Goal: Information Seeking & Learning: Stay updated

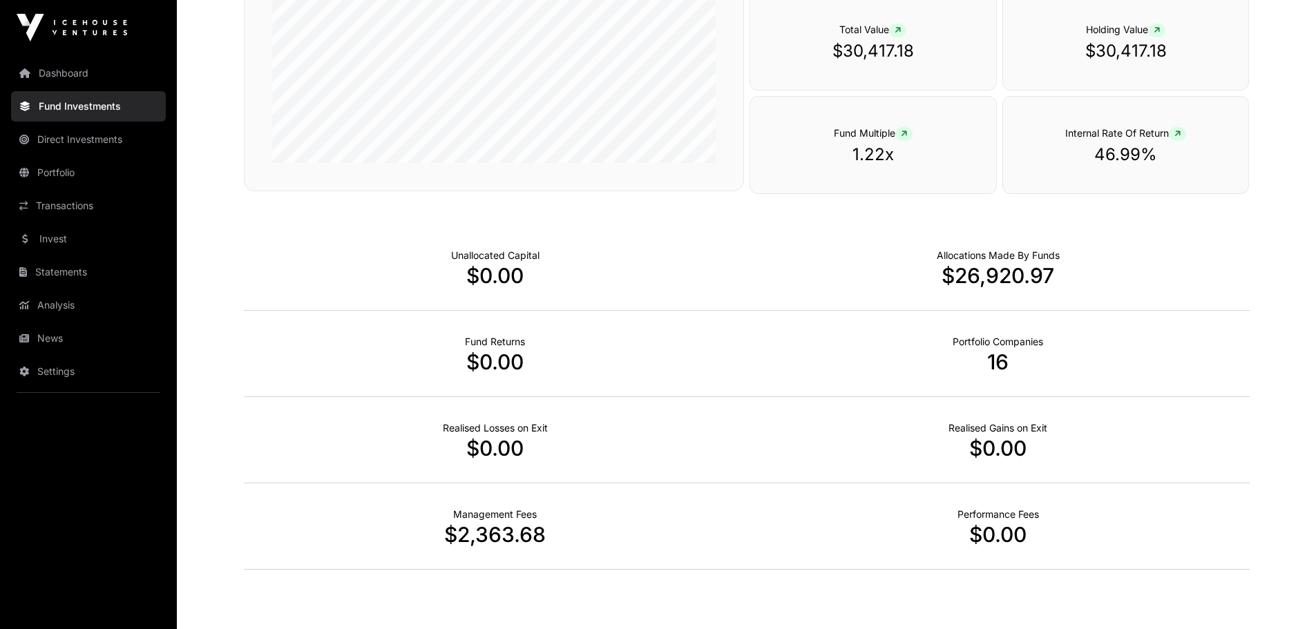
scroll to position [361, 0]
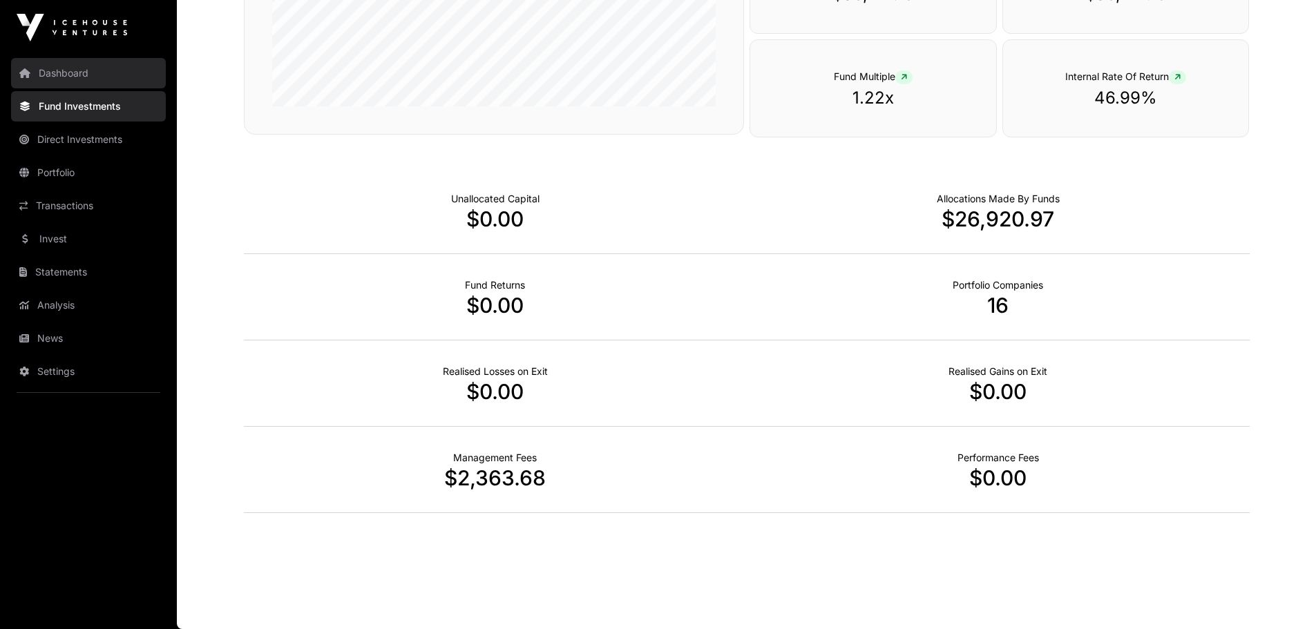
click at [53, 68] on link "Dashboard" at bounding box center [88, 73] width 155 height 30
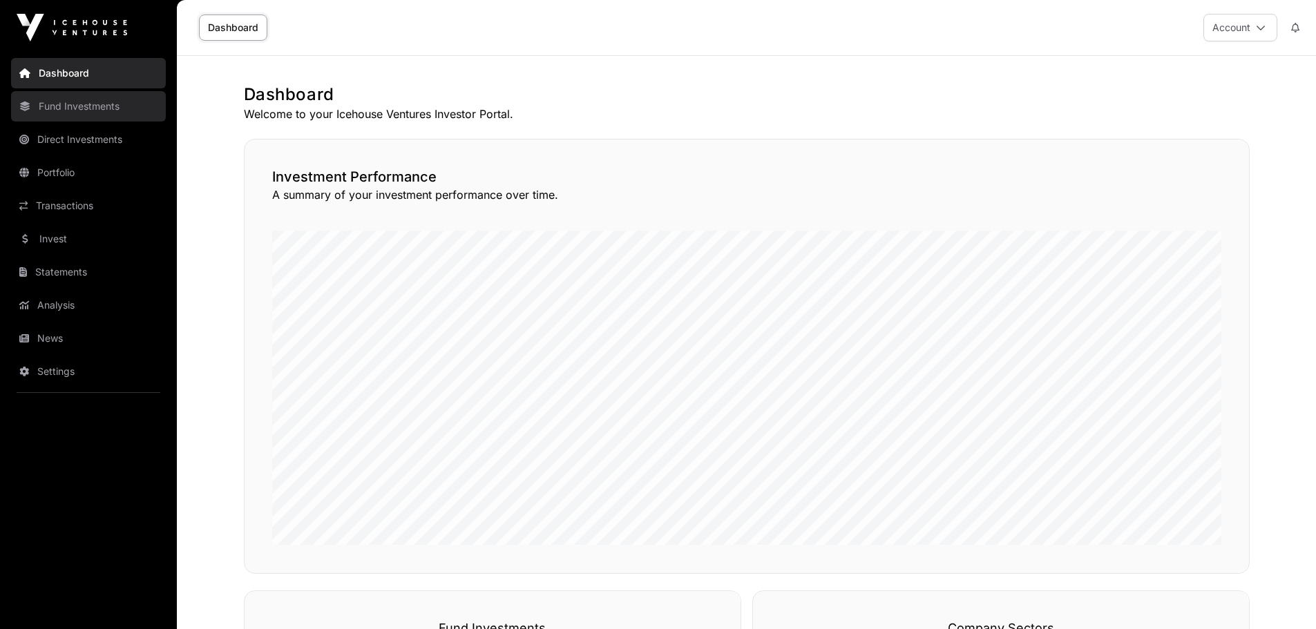
click at [78, 108] on link "Fund Investments" at bounding box center [88, 106] width 155 height 30
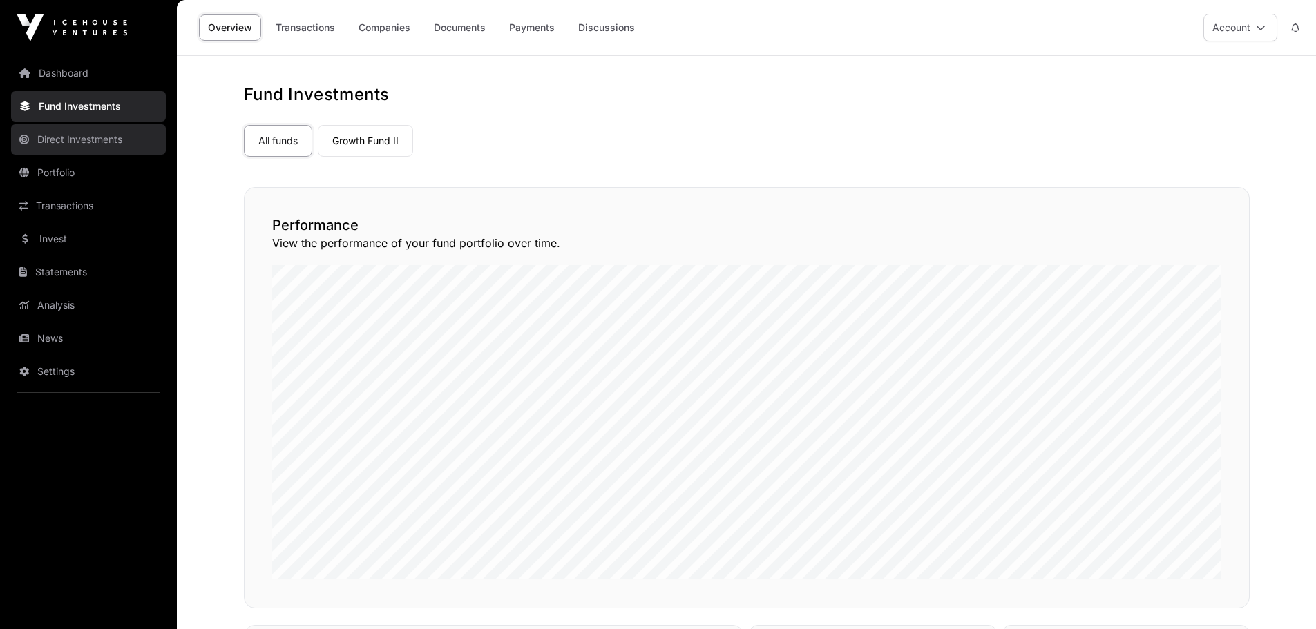
click at [78, 135] on link "Direct Investments" at bounding box center [88, 139] width 155 height 30
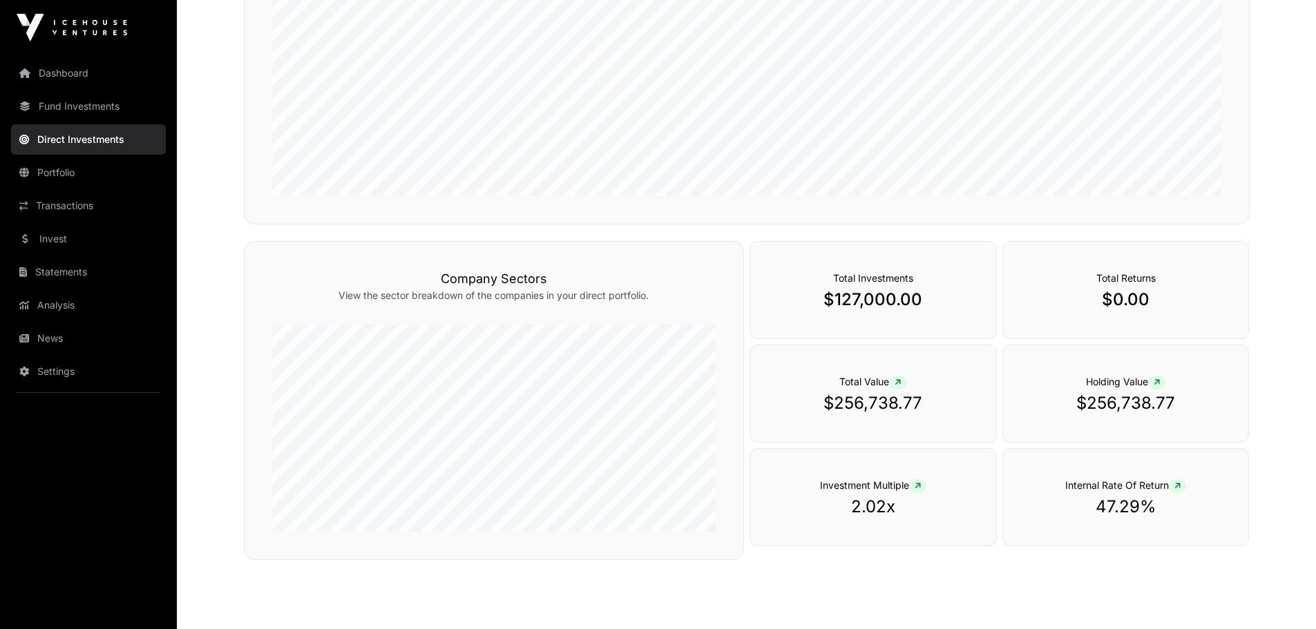
scroll to position [359, 0]
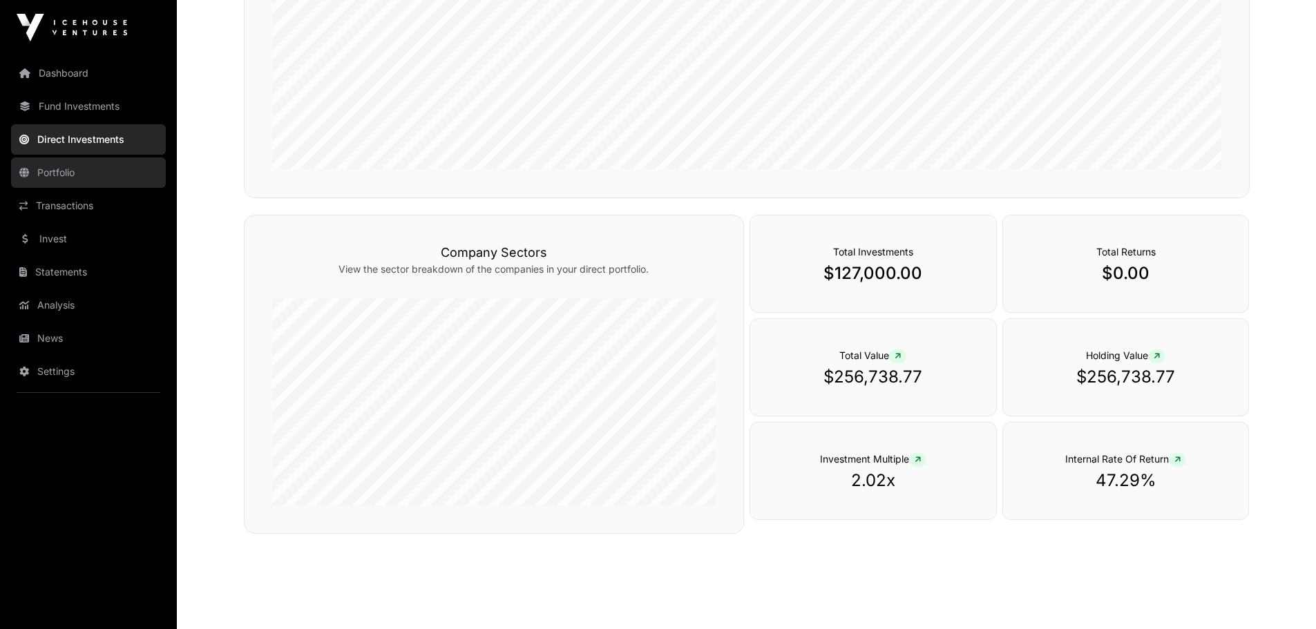
click at [57, 168] on link "Portfolio" at bounding box center [88, 173] width 155 height 30
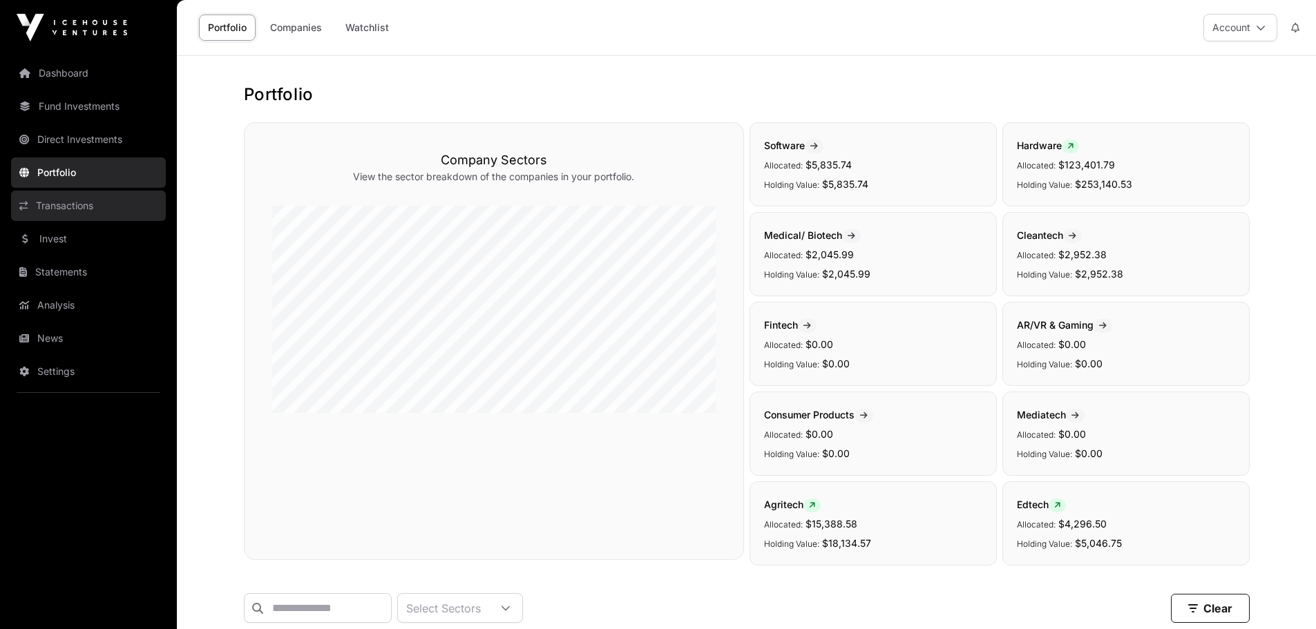
click at [60, 199] on link "Transactions" at bounding box center [88, 206] width 155 height 30
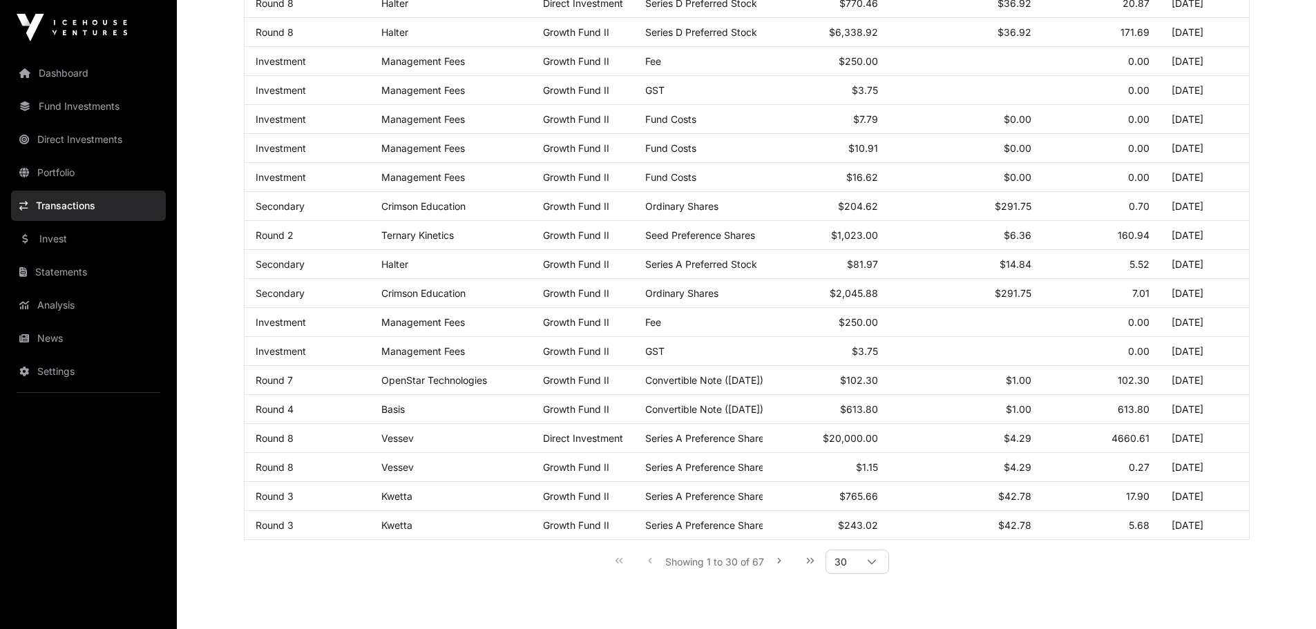
scroll to position [649, 0]
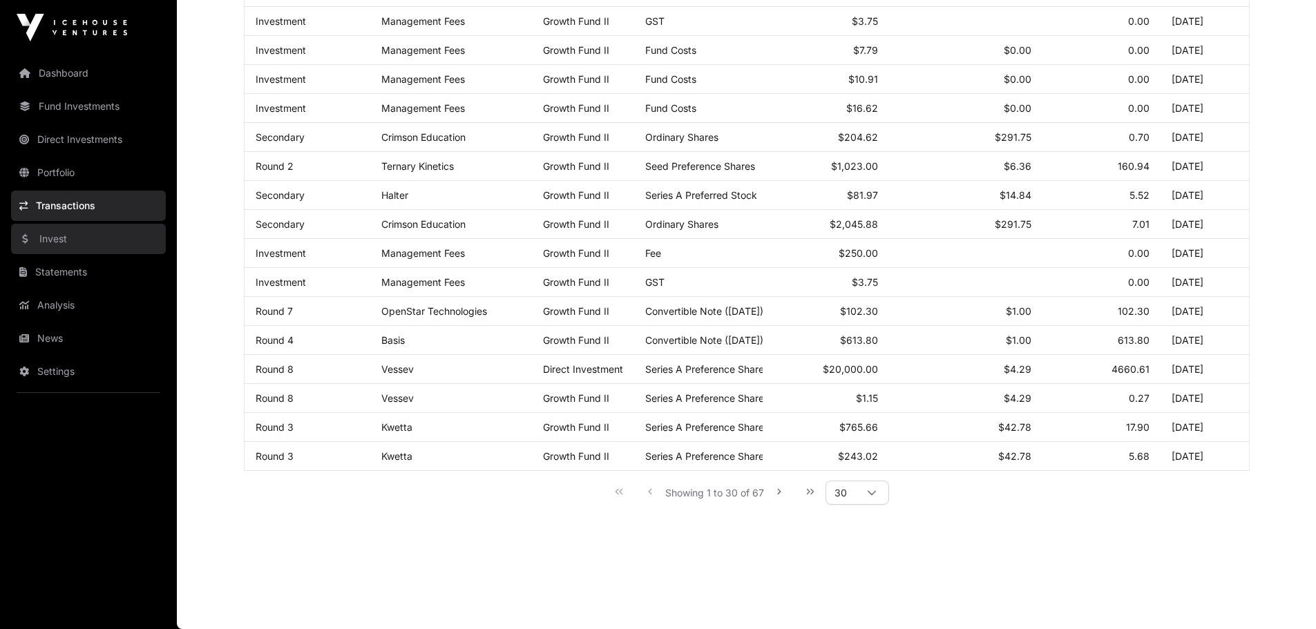
click at [64, 239] on link "Invest" at bounding box center [88, 239] width 155 height 30
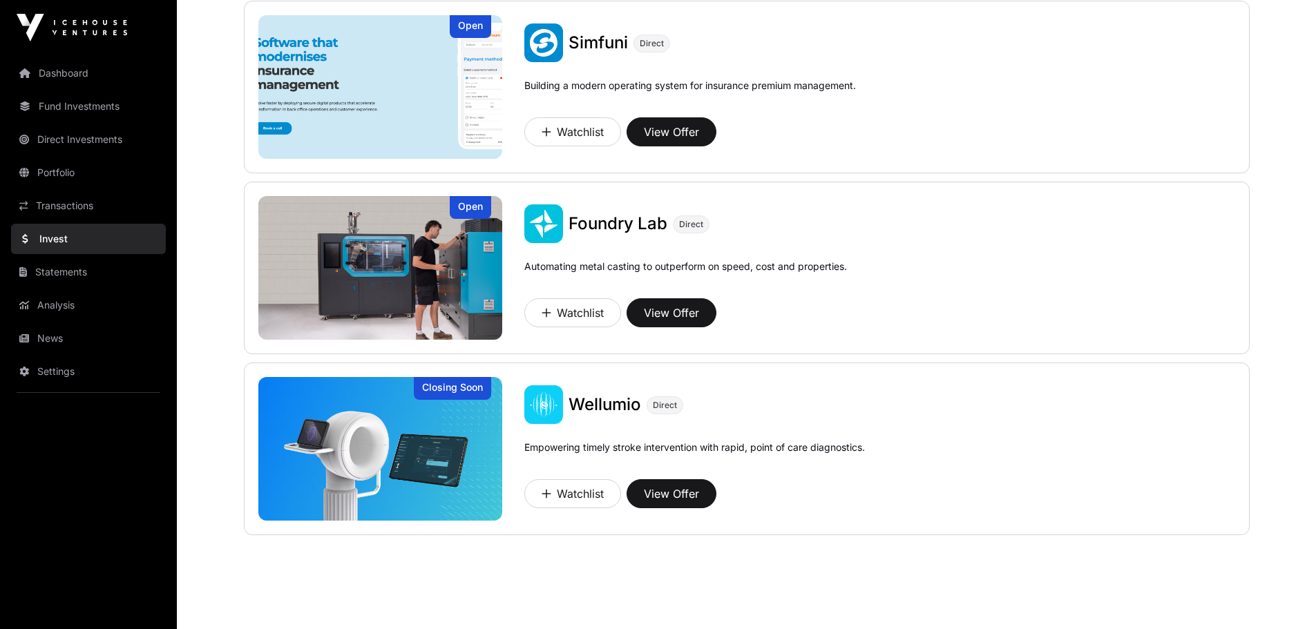
scroll to position [884, 0]
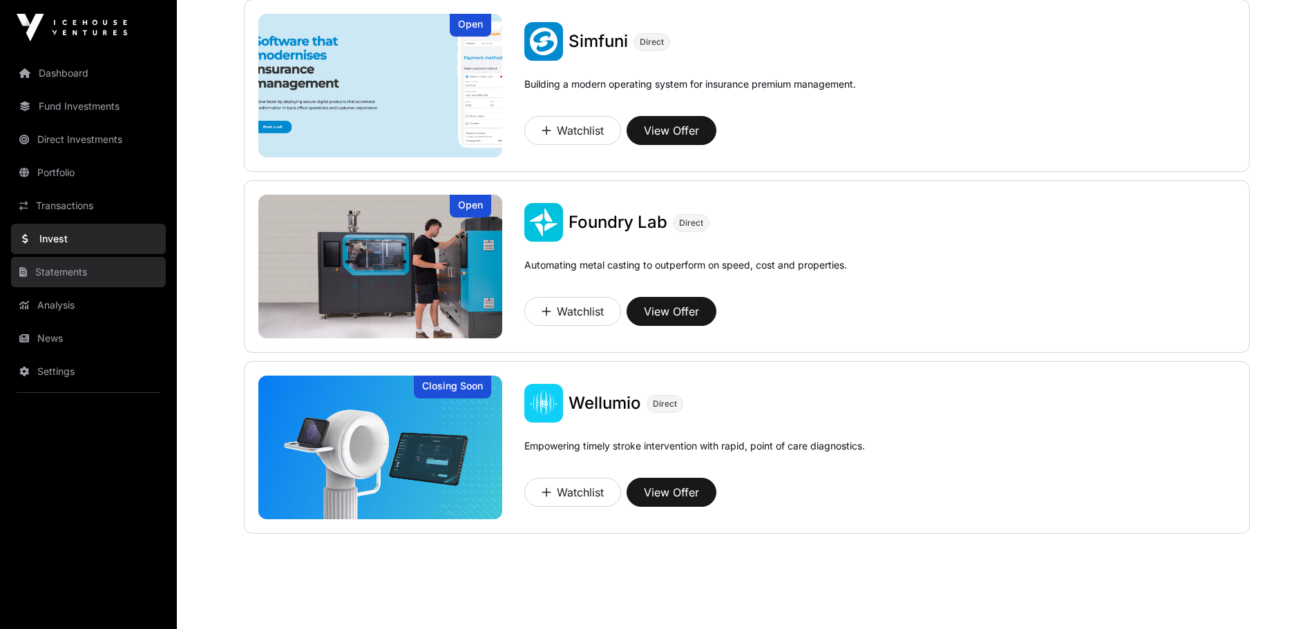
click at [66, 268] on link "Statements" at bounding box center [88, 272] width 155 height 30
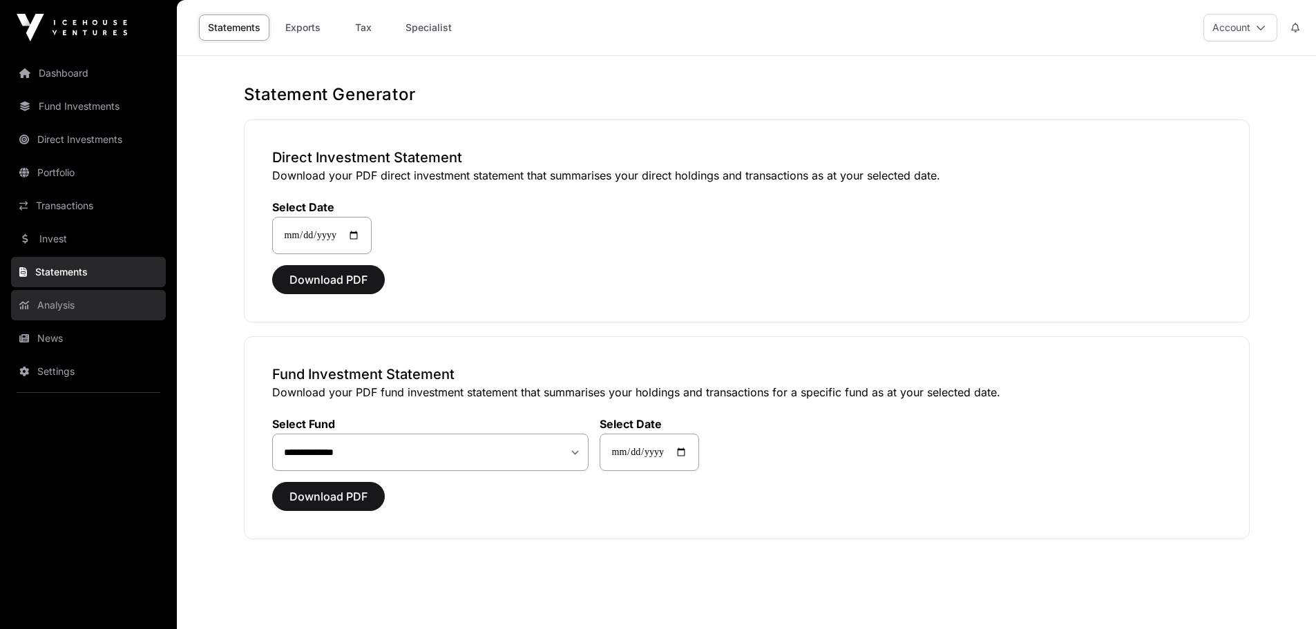
click at [69, 299] on link "Analysis" at bounding box center [88, 305] width 155 height 30
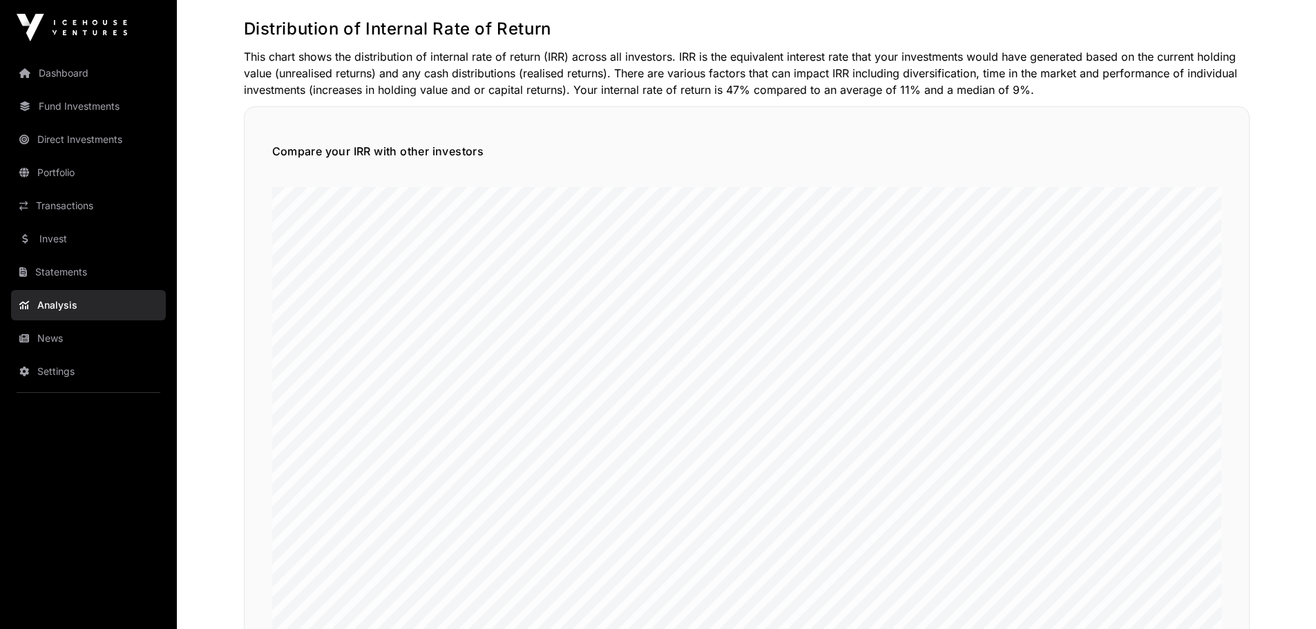
scroll to position [221, 0]
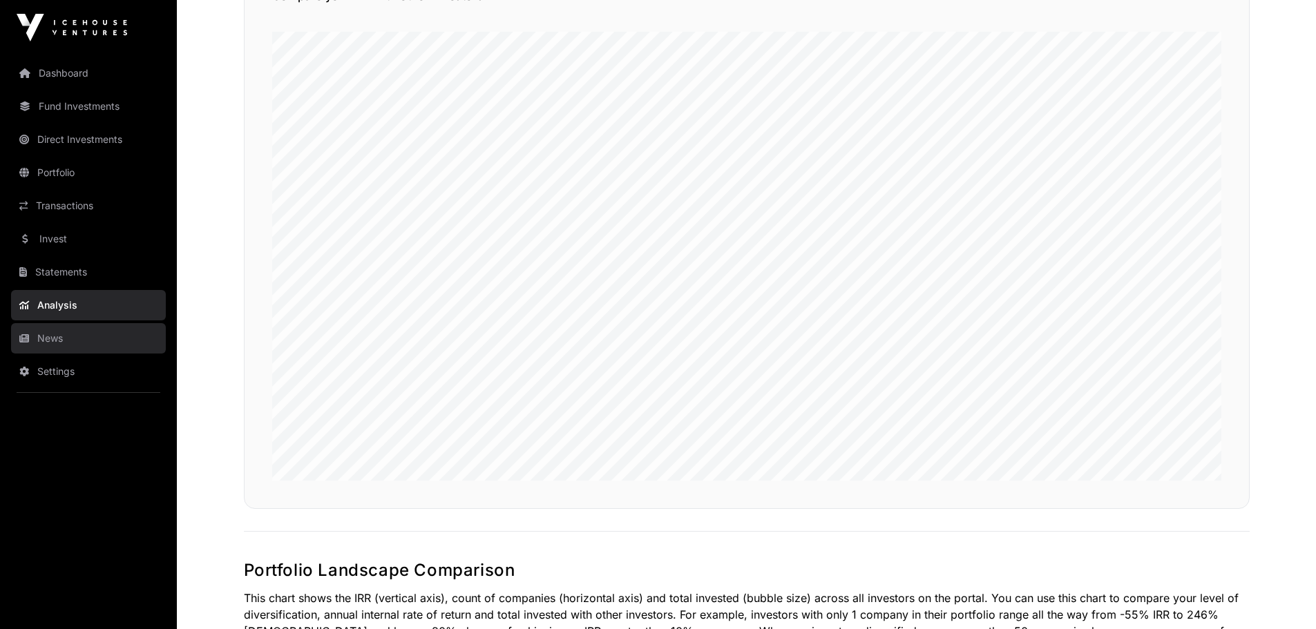
click at [73, 330] on link "News" at bounding box center [88, 338] width 155 height 30
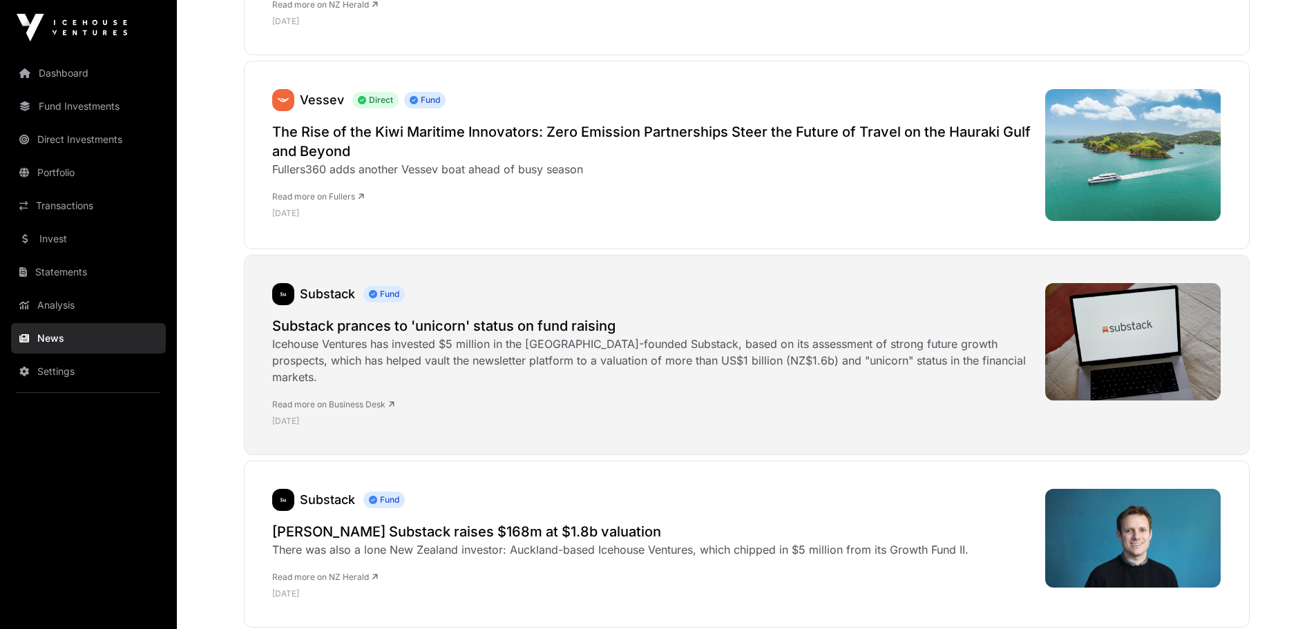
scroll to position [580, 0]
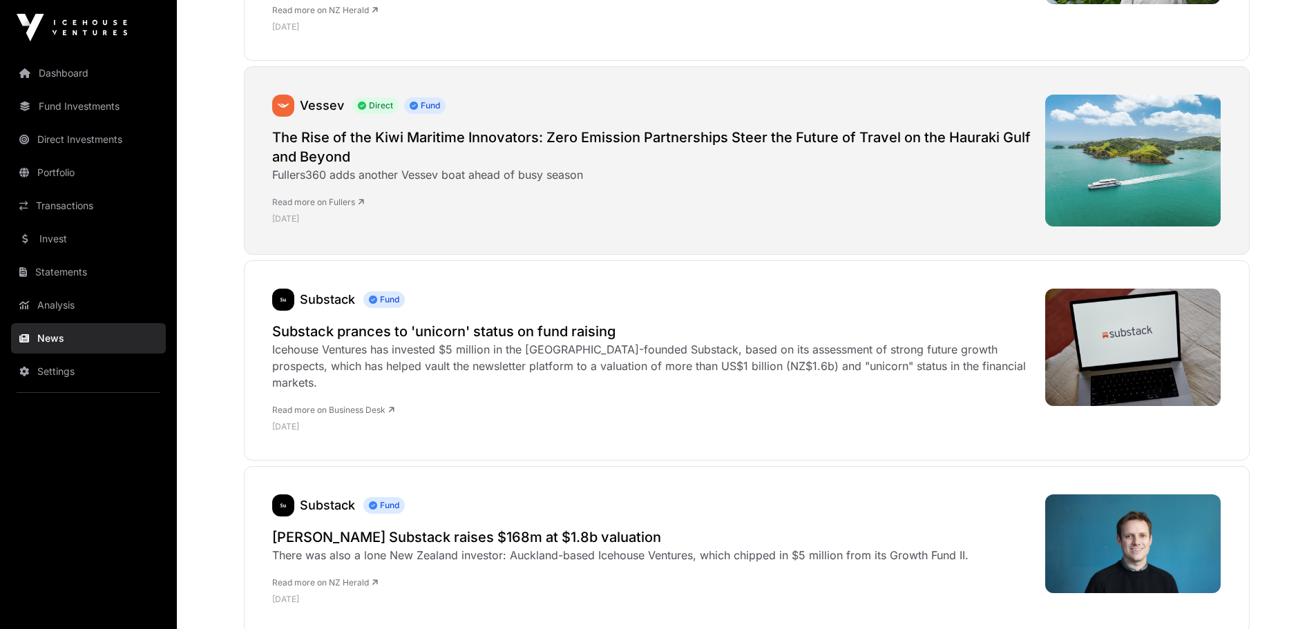
click at [316, 132] on h2 "The Rise of the Kiwi Maritime Innovators: Zero Emission Partnerships Steer the …" at bounding box center [651, 147] width 759 height 39
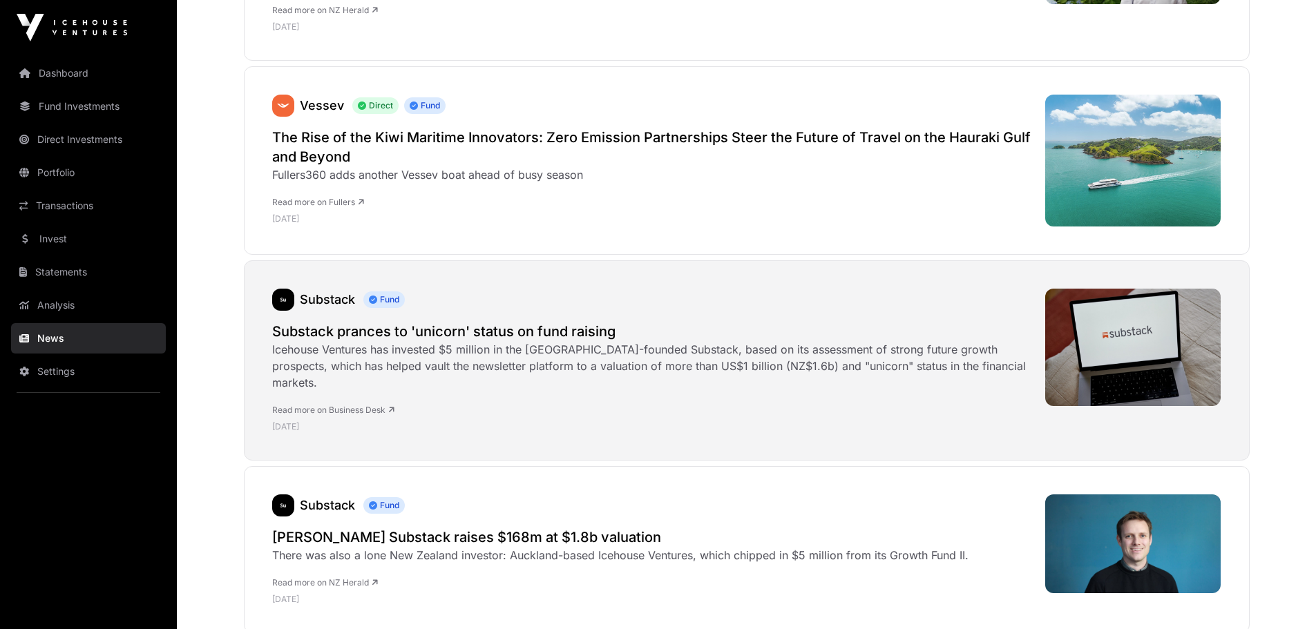
click at [363, 330] on h2 "Substack prances to 'unicorn' status on fund raising" at bounding box center [651, 331] width 759 height 19
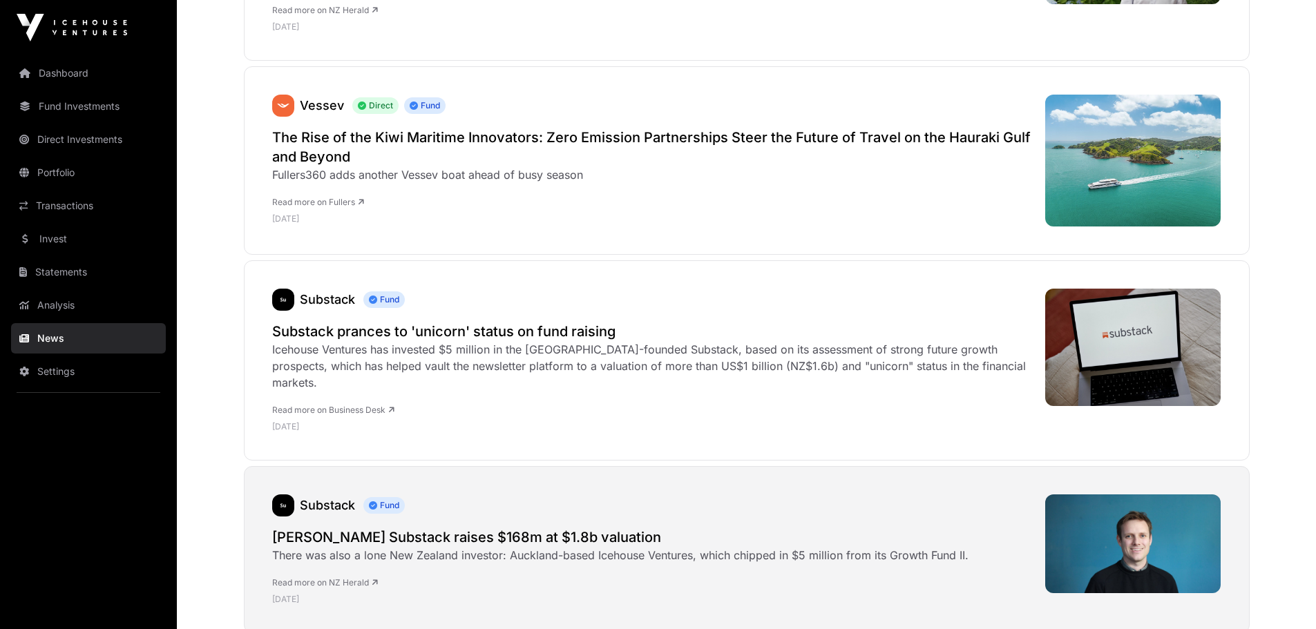
click at [412, 528] on h2 "[PERSON_NAME] Substack raises $168m at $1.8b valuation" at bounding box center [620, 537] width 696 height 19
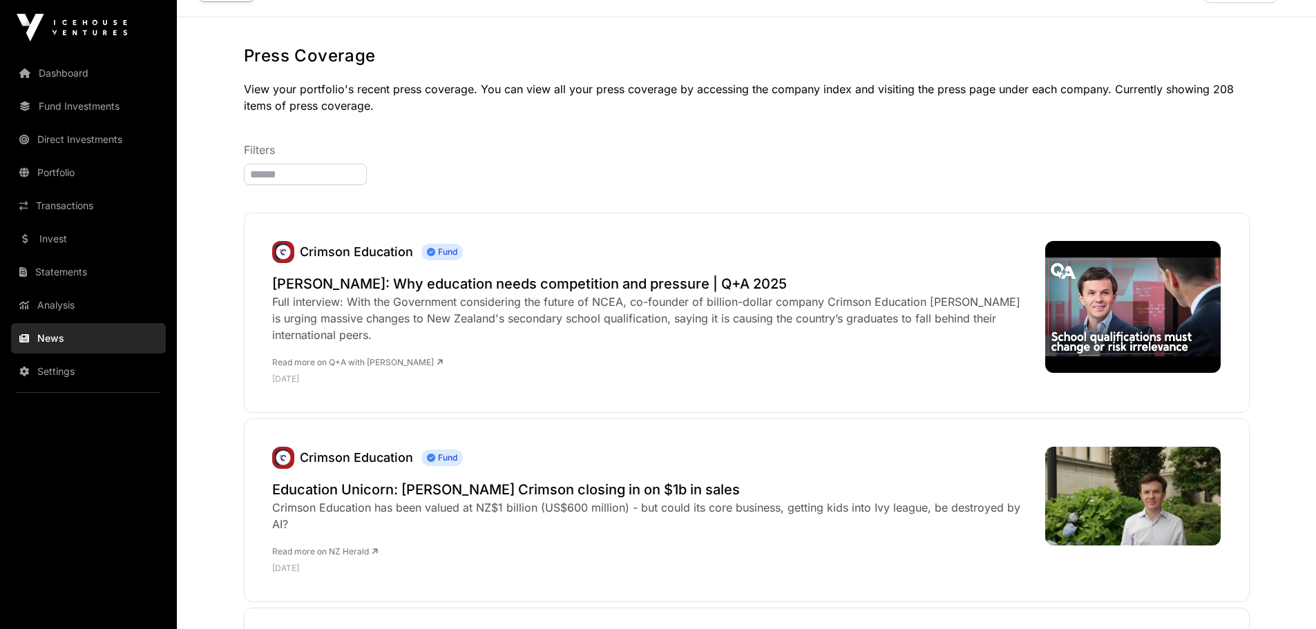
scroll to position [0, 0]
